Goal: Task Accomplishment & Management: Use online tool/utility

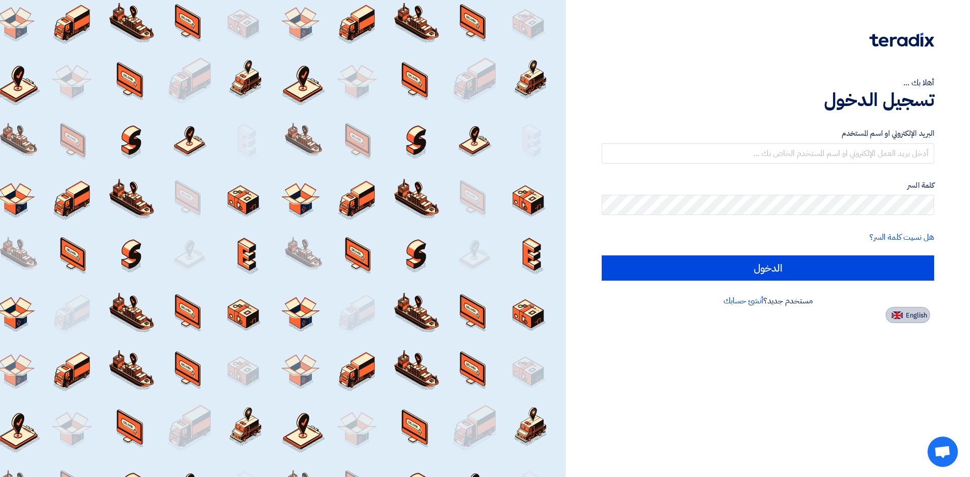
click at [926, 315] on span "English" at bounding box center [915, 315] width 21 height 7
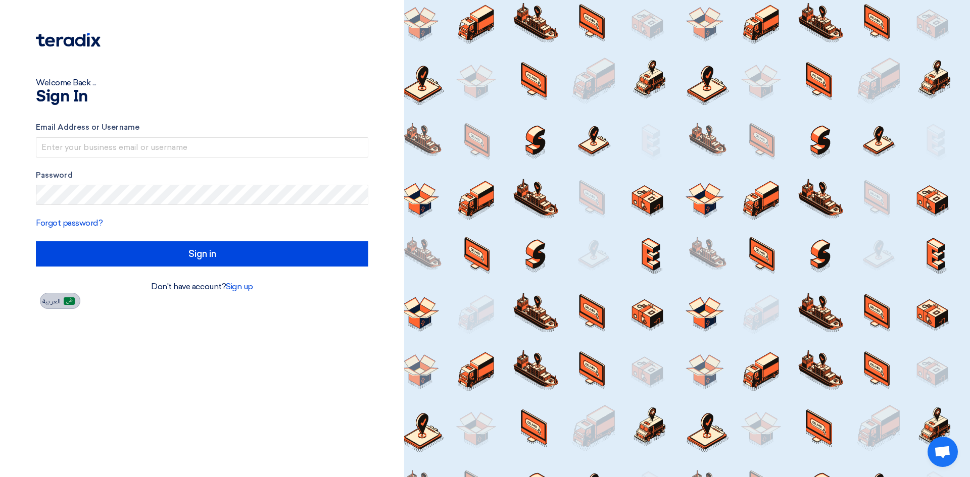
click at [51, 304] on span "العربية" at bounding box center [51, 301] width 18 height 7
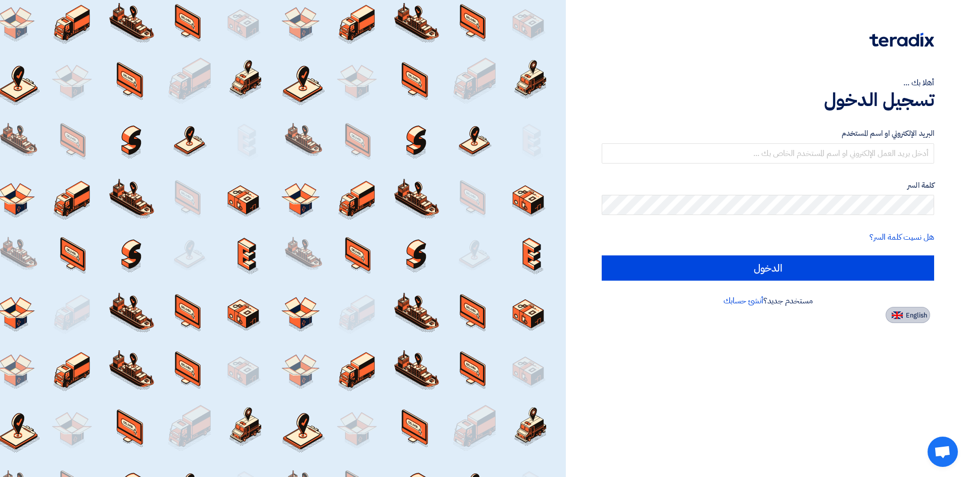
click at [919, 315] on span "English" at bounding box center [915, 315] width 21 height 7
type input "Sign in"
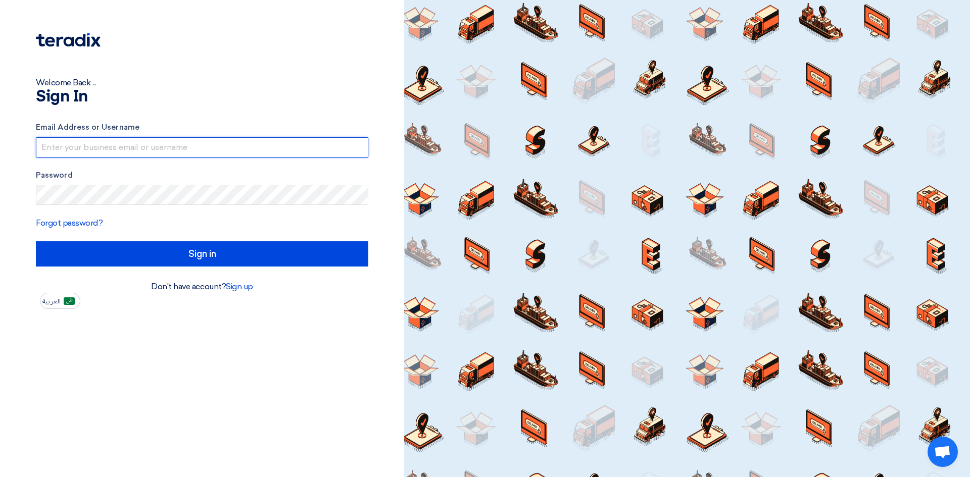
click at [134, 146] on input "text" at bounding box center [202, 147] width 332 height 20
drag, startPoint x: 146, startPoint y: 148, endPoint x: 142, endPoint y: 146, distance: 5.2
click at [141, 146] on input "marketing@futuresystems_1422" at bounding box center [202, 147] width 332 height 20
type input "[EMAIL_ADDRESS][DOMAIN_NAME]"
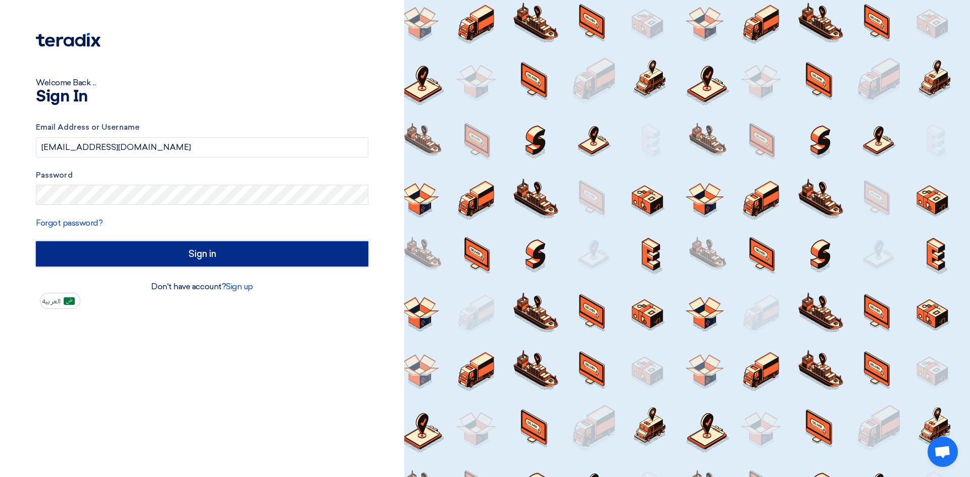
click at [204, 254] on input "Sign in" at bounding box center [202, 253] width 332 height 25
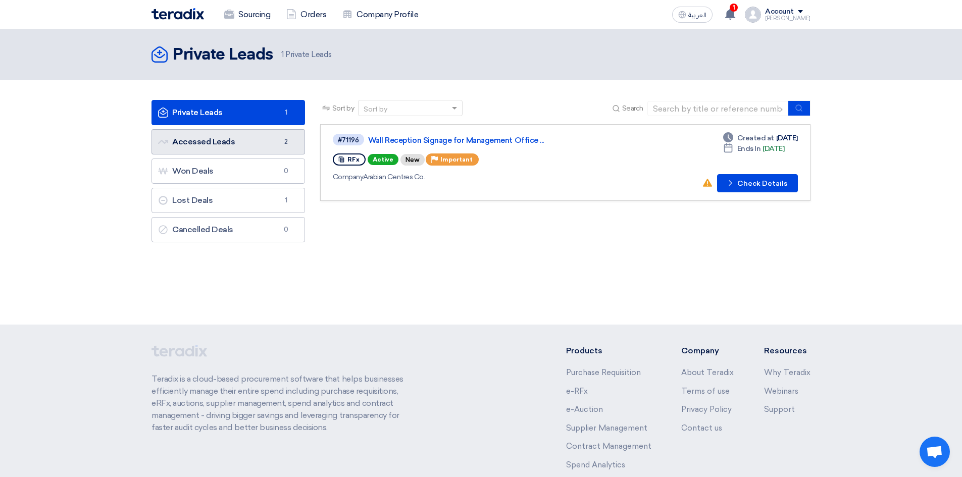
click at [257, 145] on link "Accessed Leads Accessed Leads 2" at bounding box center [228, 141] width 154 height 25
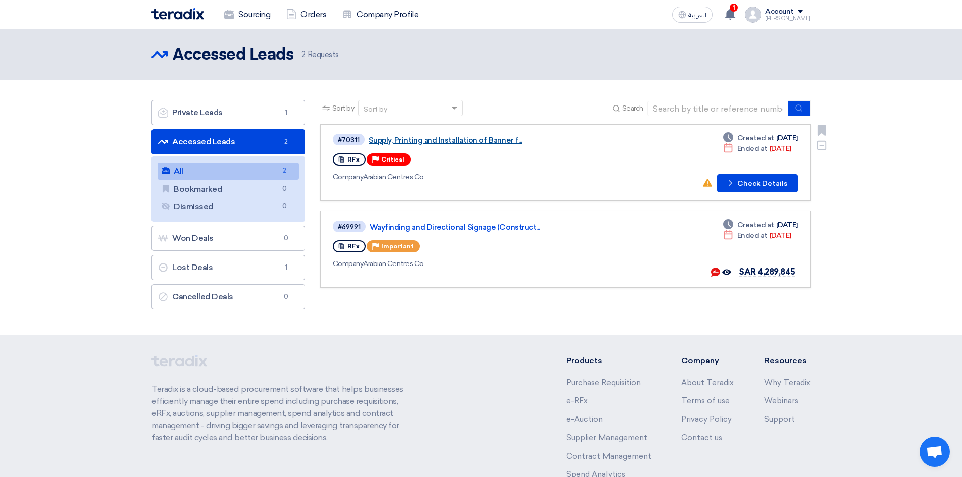
click at [466, 139] on link "Supply, Printing and Installation of Banner f..." at bounding box center [495, 140] width 252 height 9
click at [251, 105] on link "Private Leads Private Leads 1" at bounding box center [228, 112] width 154 height 25
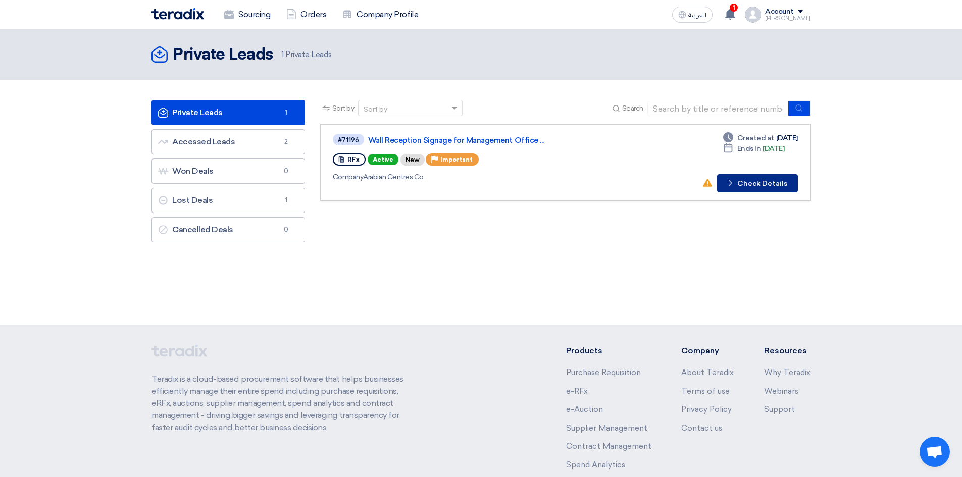
click at [755, 181] on button "Check details Check Details" at bounding box center [757, 183] width 81 height 18
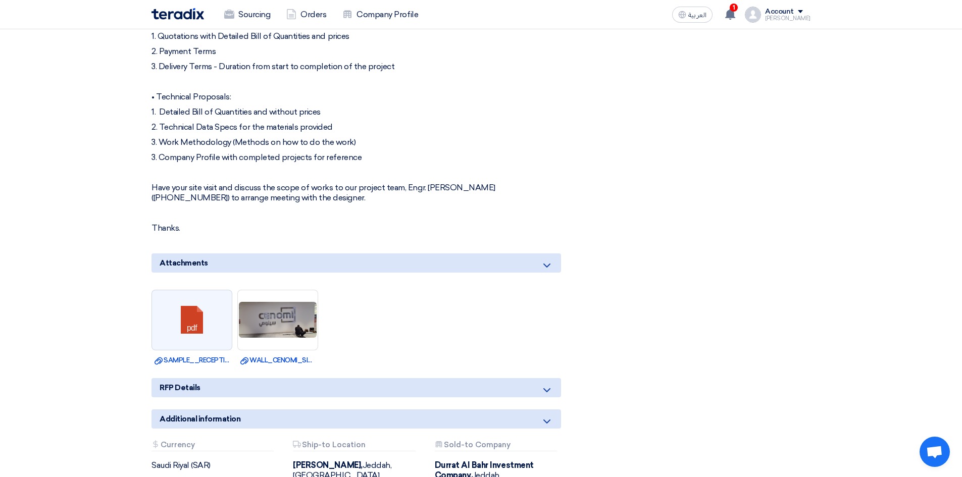
scroll to position [505, 0]
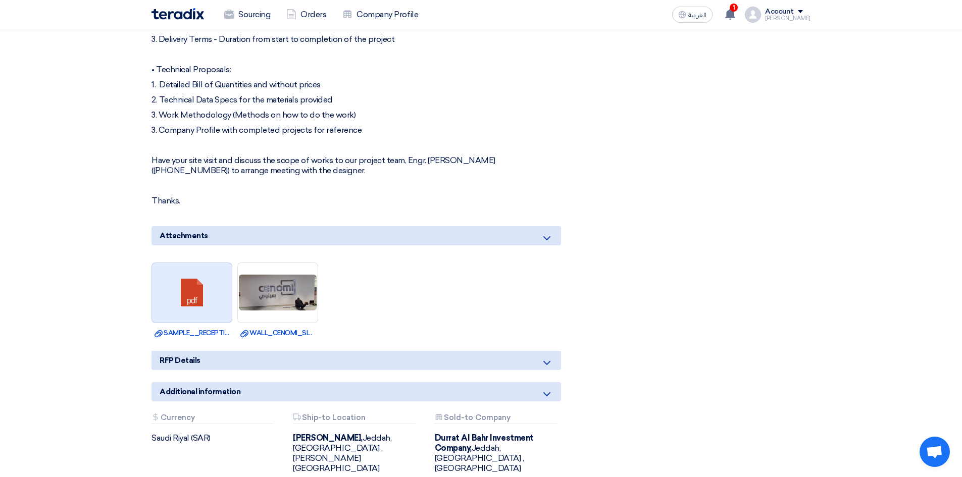
click at [195, 286] on link at bounding box center [192, 293] width 81 height 61
click at [193, 297] on link at bounding box center [192, 293] width 81 height 61
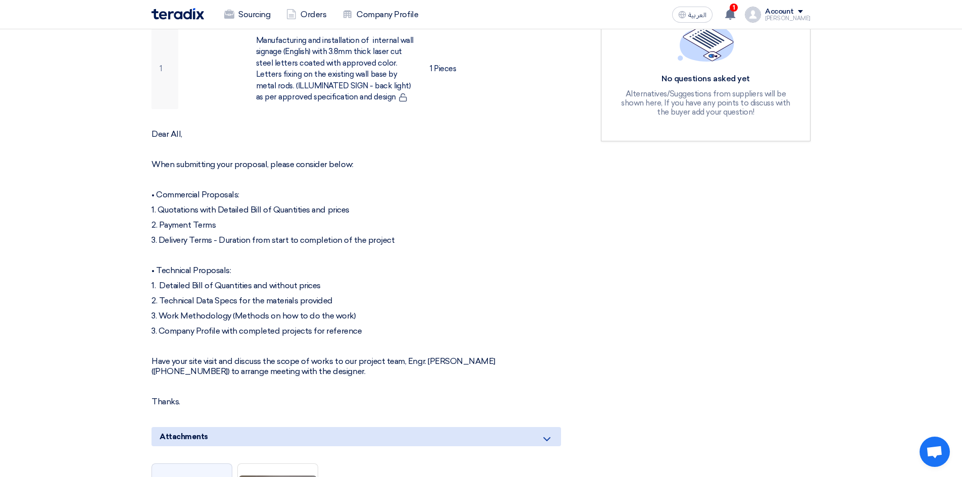
scroll to position [303, 0]
click at [735, 12] on use at bounding box center [730, 14] width 10 height 11
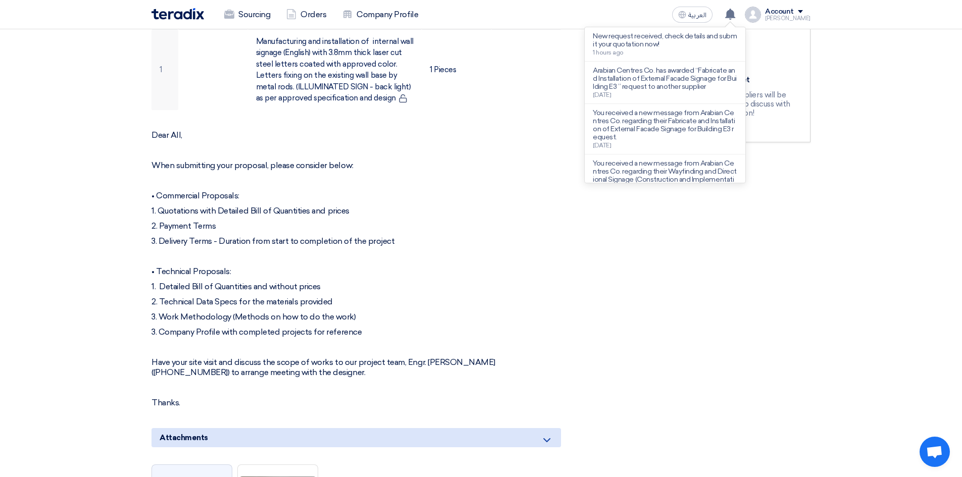
click at [729, 276] on div "RFx Timeline RFx Deadline Time Remaining 4 Day : 22 Hr : 9 Min Questions Wall N…" at bounding box center [705, 281] width 225 height 839
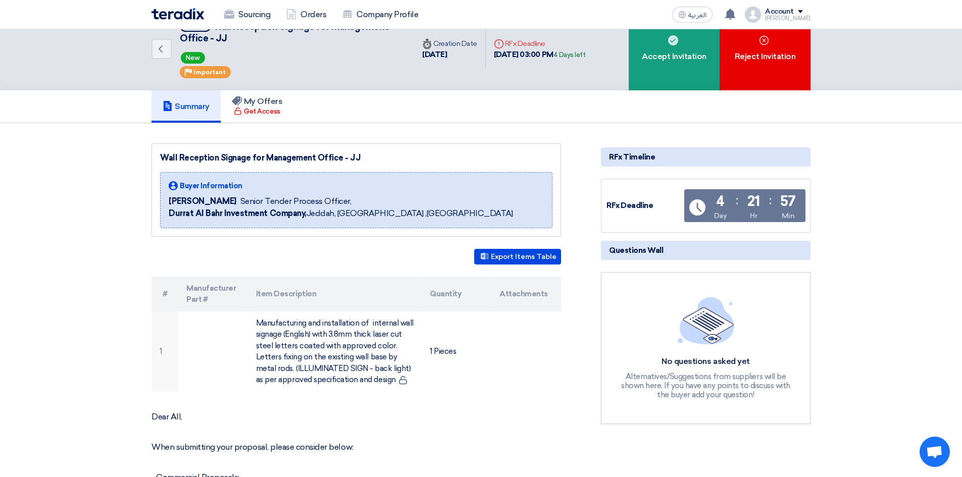
scroll to position [0, 0]
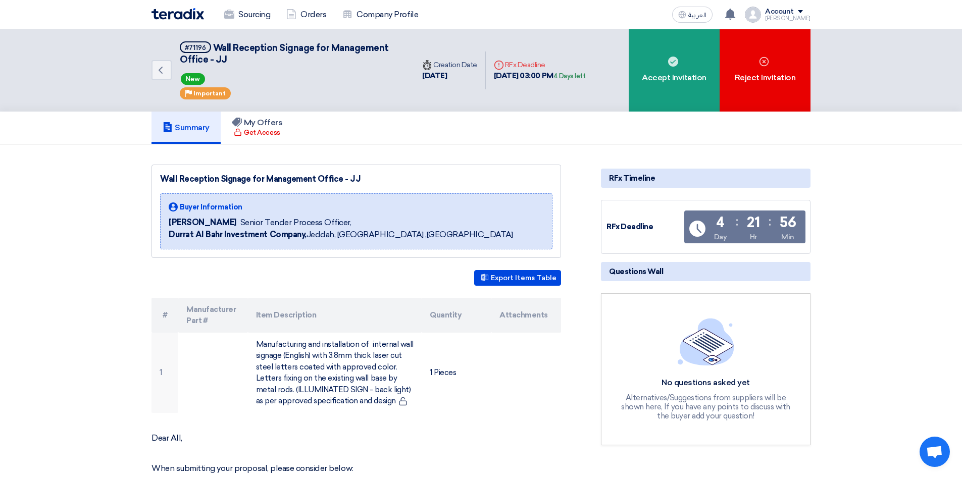
click at [345, 84] on div "New" at bounding box center [291, 79] width 222 height 16
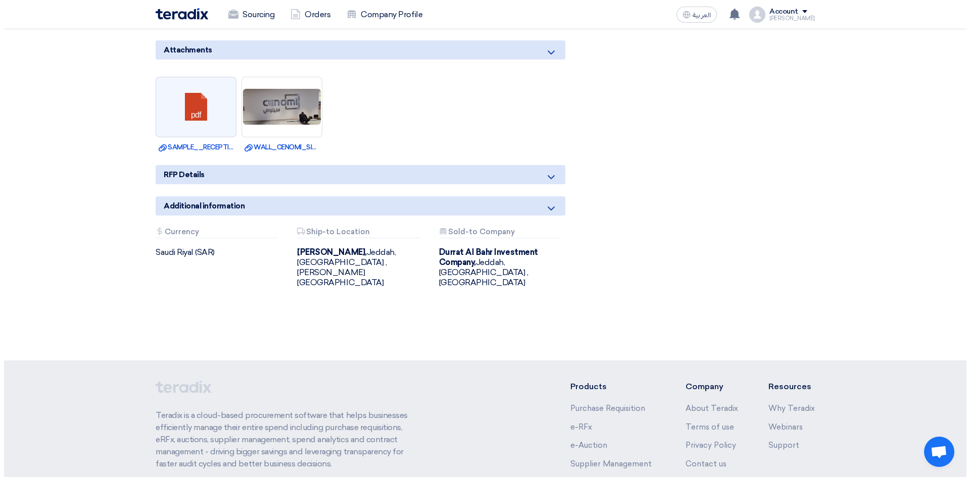
scroll to position [707, 0]
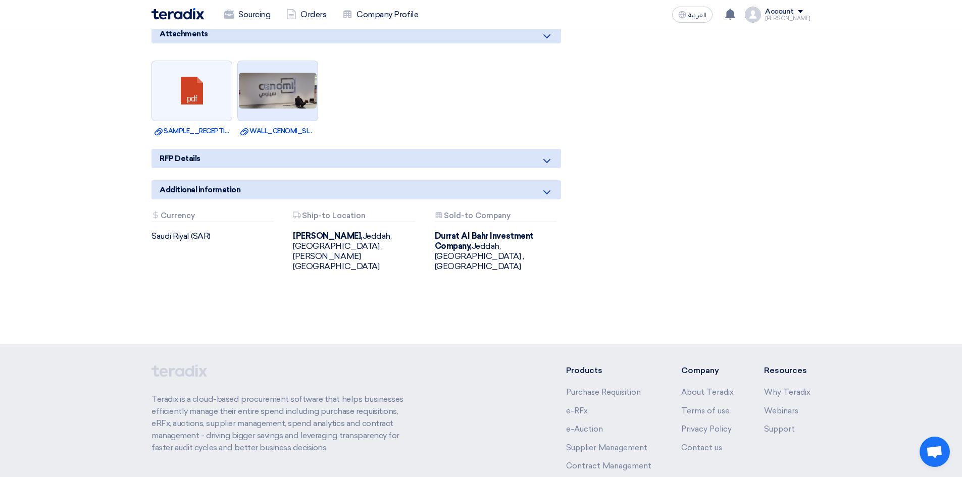
click at [280, 88] on img at bounding box center [278, 91] width 80 height 38
